Goal: Browse casually

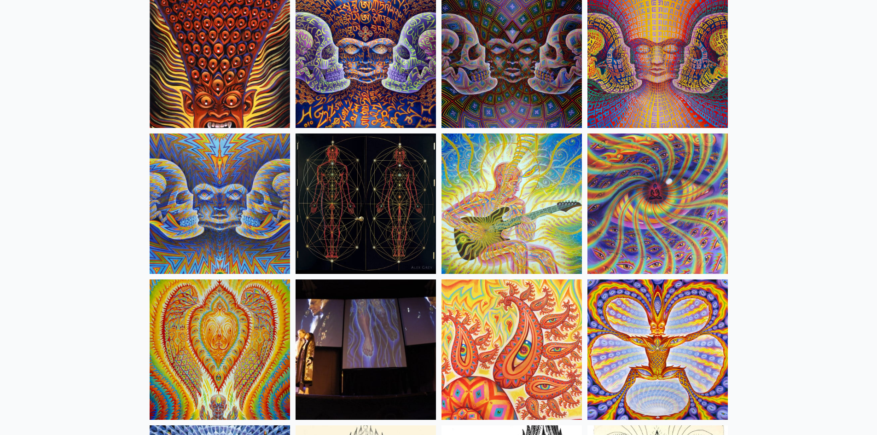
scroll to position [4783, 0]
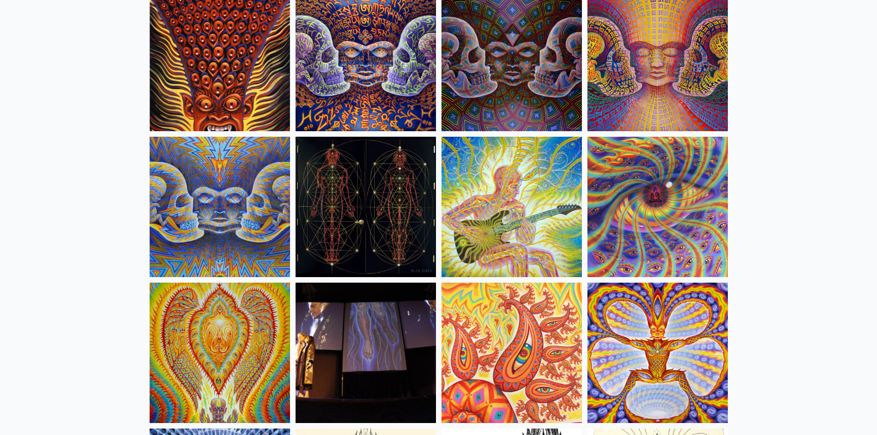
click at [204, 209] on img at bounding box center [220, 207] width 140 height 140
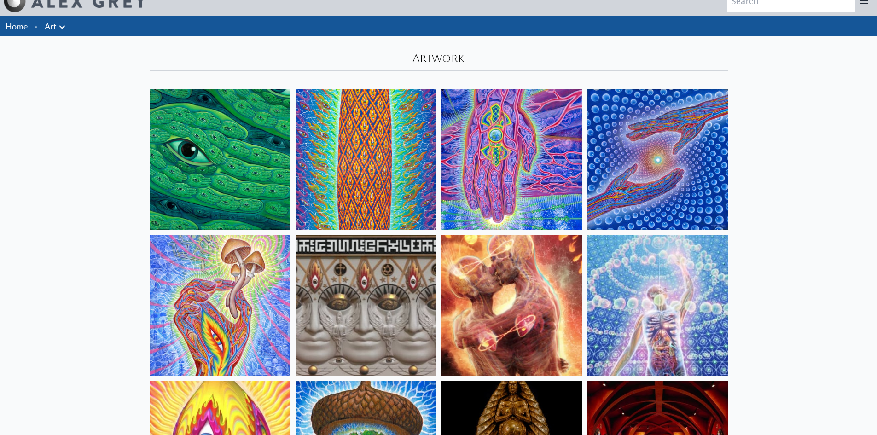
scroll to position [0, 0]
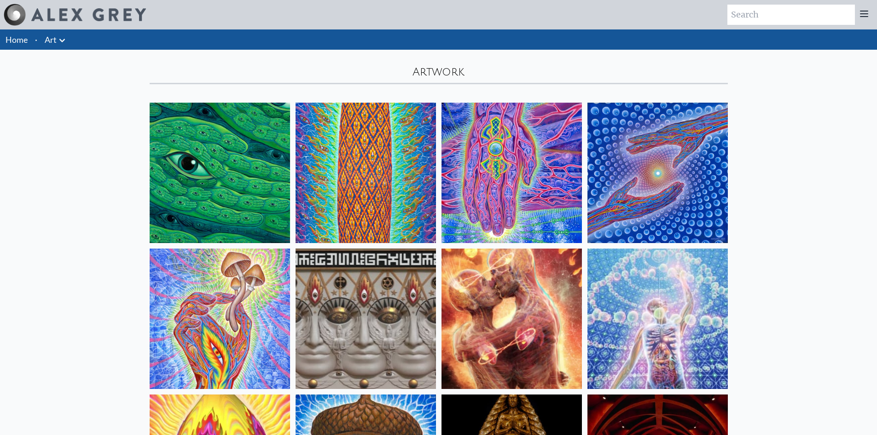
click at [636, 169] on img at bounding box center [658, 173] width 140 height 140
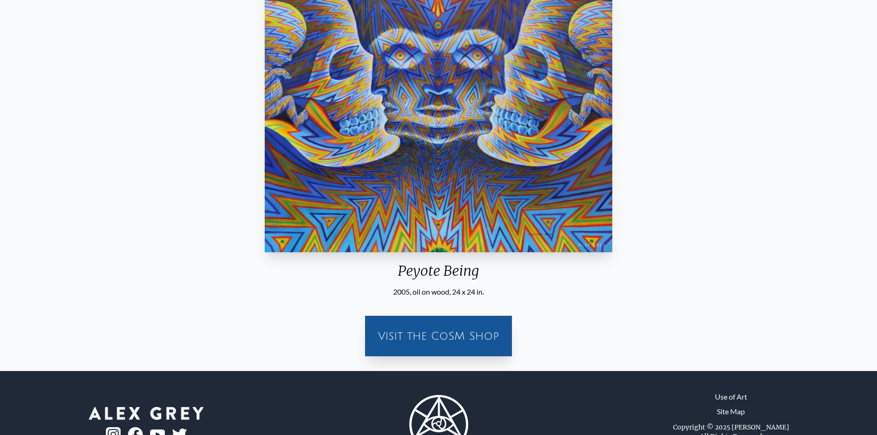
scroll to position [184, 0]
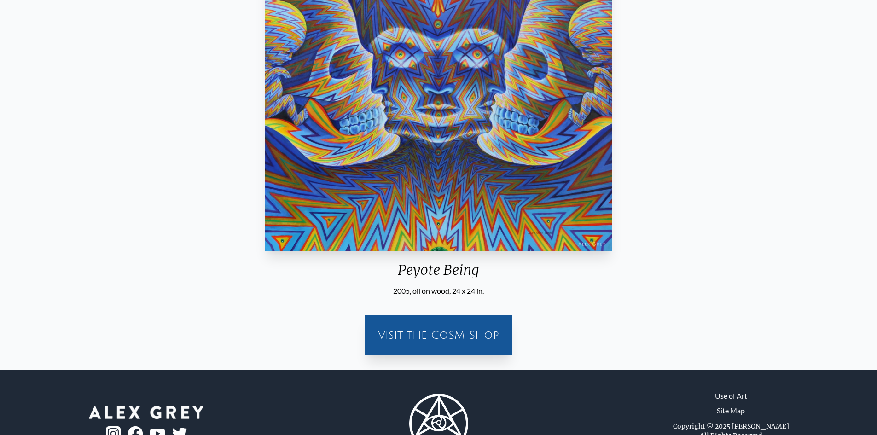
click at [436, 330] on div "Visit the CoSM Shop" at bounding box center [439, 335] width 136 height 29
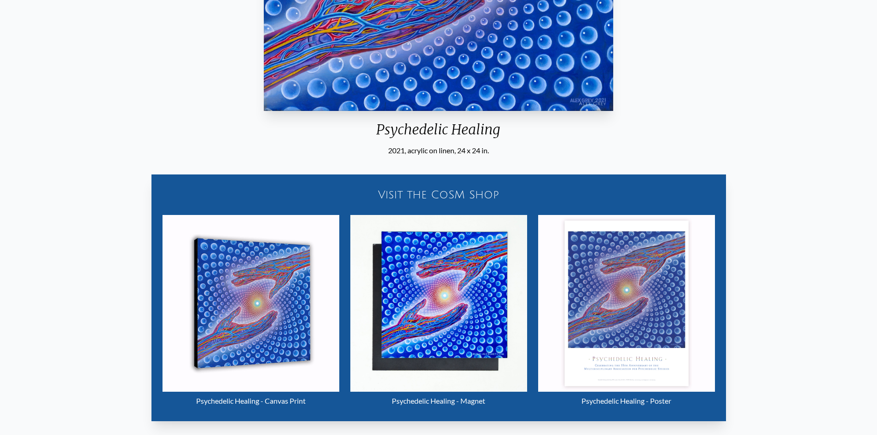
scroll to position [414, 0]
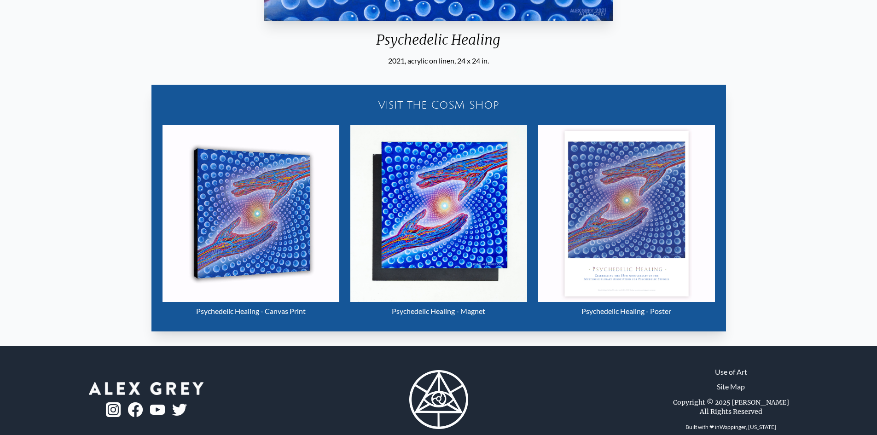
click at [272, 219] on img "1 / 15" at bounding box center [251, 213] width 177 height 177
click at [600, 196] on img "1 / 15" at bounding box center [626, 213] width 177 height 177
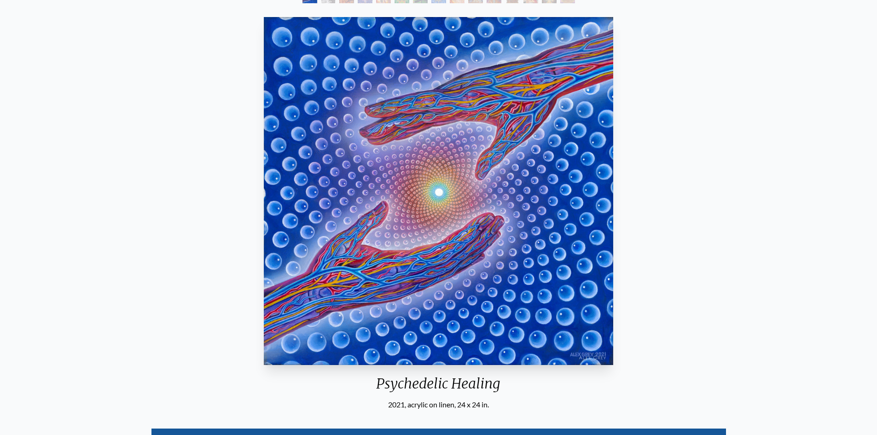
scroll to position [0, 0]
